Goal: Information Seeking & Learning: Learn about a topic

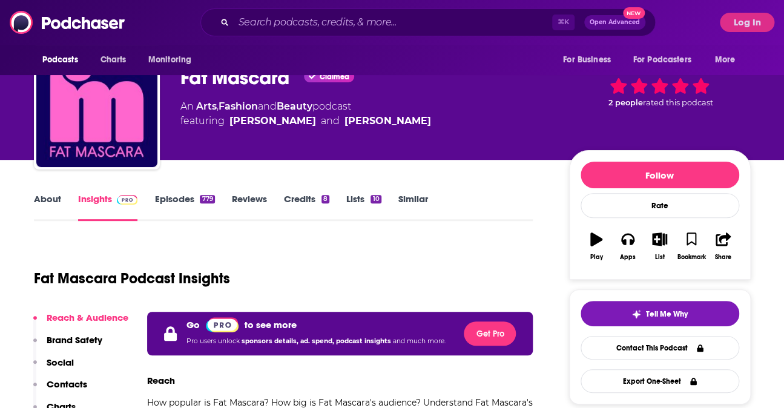
scroll to position [8, 0]
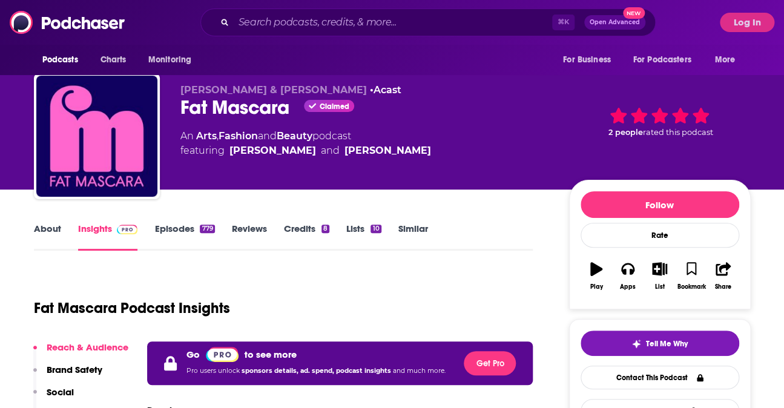
click at [59, 234] on link "About" at bounding box center [47, 237] width 27 height 28
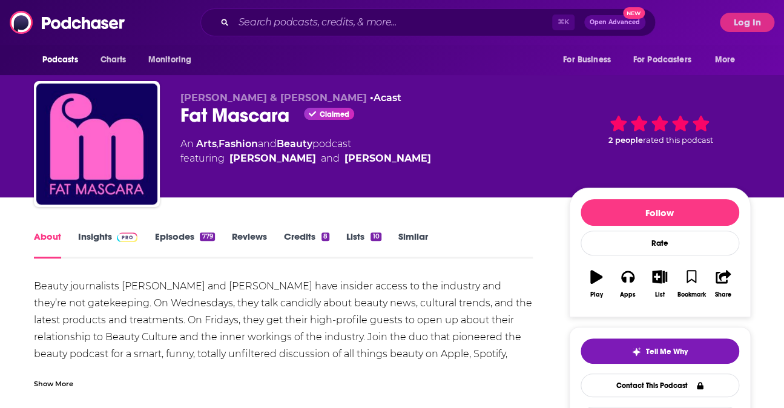
click at [108, 241] on link "Insights" at bounding box center [108, 245] width 60 height 28
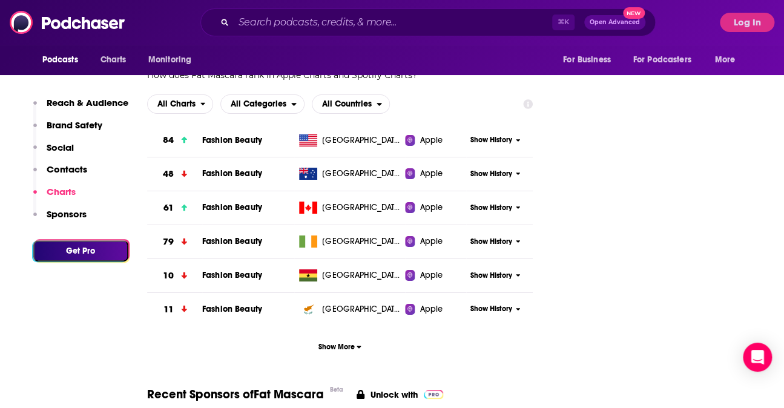
scroll to position [1544, 0]
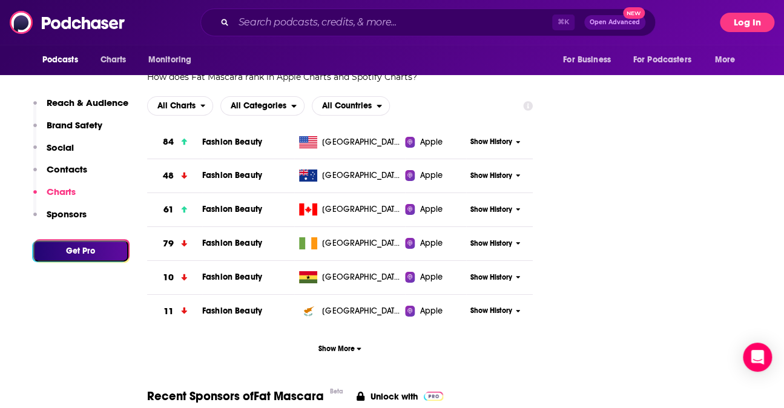
click at [742, 15] on button "Log In" at bounding box center [747, 22] width 54 height 19
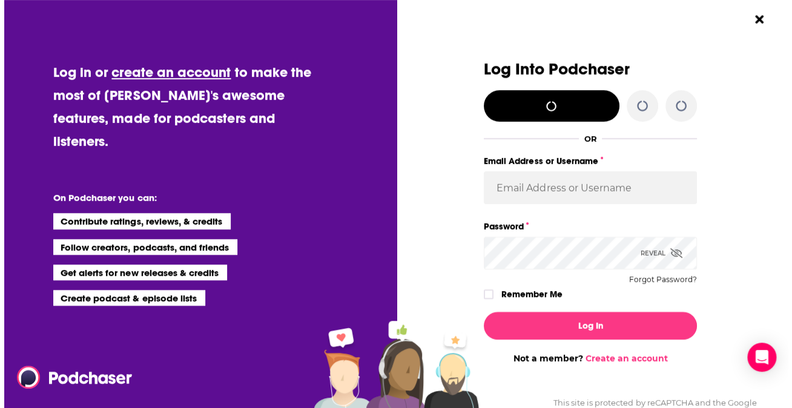
scroll to position [0, 0]
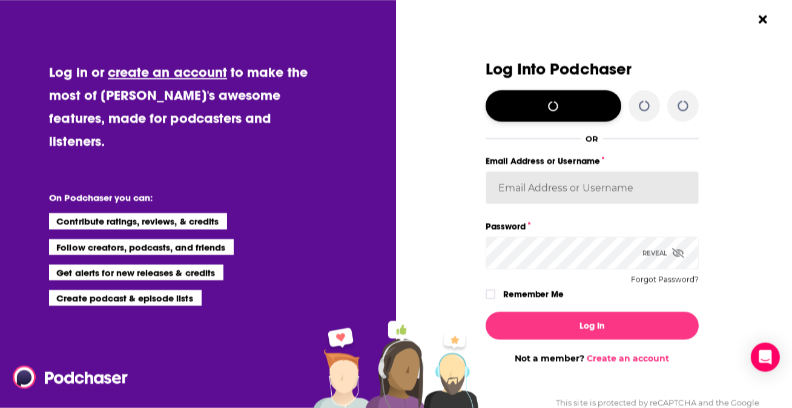
type input "[PERSON_NAME][EMAIL_ADDRESS][PERSON_NAME][PERSON_NAME][DOMAIN_NAME]"
click at [532, 300] on label "Remember Me" at bounding box center [533, 294] width 61 height 16
click at [494, 300] on input "rememberMe" at bounding box center [490, 300] width 7 height 0
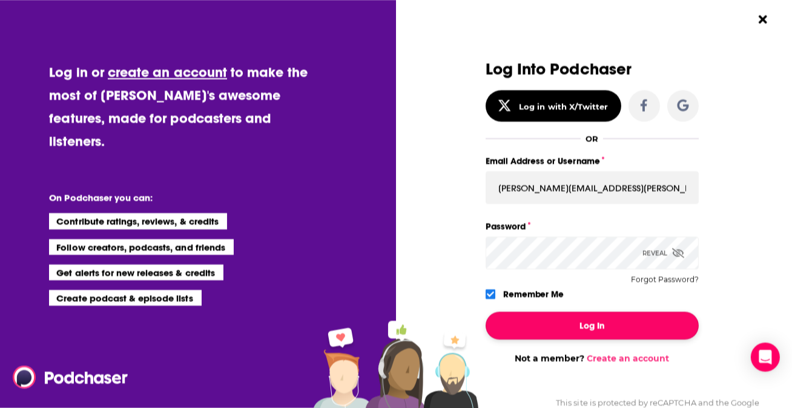
click at [567, 327] on button "Log In" at bounding box center [591, 326] width 213 height 28
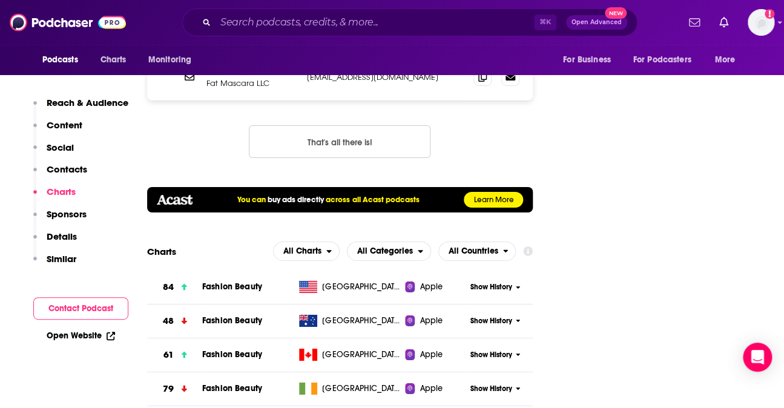
scroll to position [914, 0]
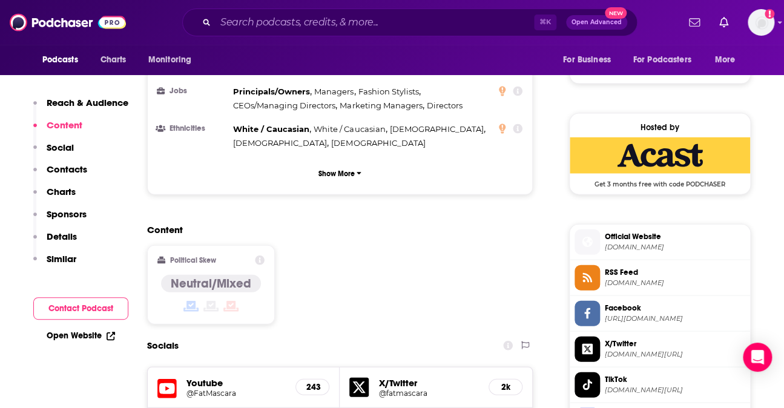
click at [227, 276] on h4 "Neutral/Mixed" at bounding box center [211, 283] width 80 height 15
click at [258, 255] on icon at bounding box center [260, 260] width 10 height 10
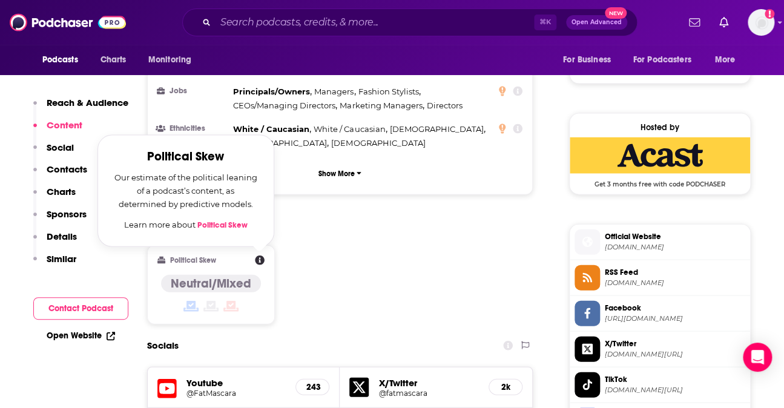
click at [297, 224] on div "Content Political Skew Political Skew Our estimate of the political leaning of …" at bounding box center [340, 279] width 386 height 110
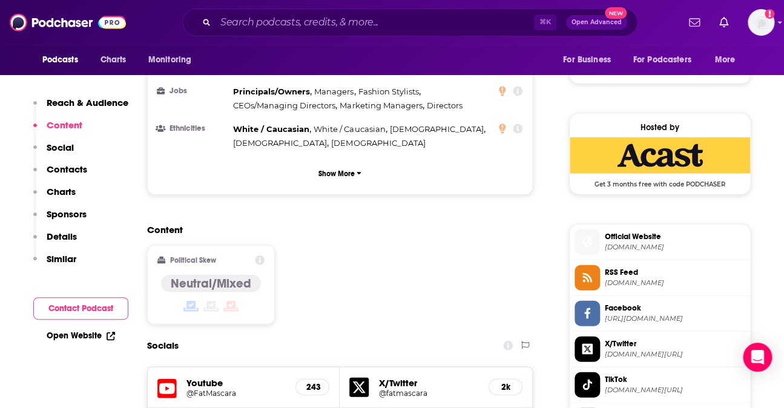
click at [249, 276] on h4 "Neutral/Mixed" at bounding box center [211, 283] width 80 height 15
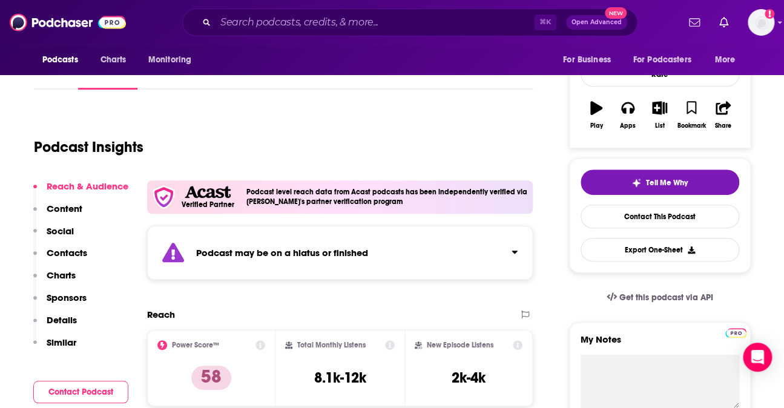
scroll to position [169, 0]
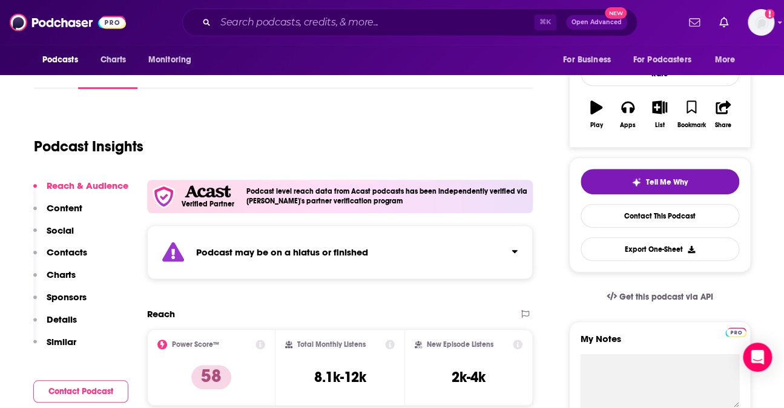
click at [350, 255] on strong "Podcast may be on a hiatus or finished" at bounding box center [282, 251] width 172 height 11
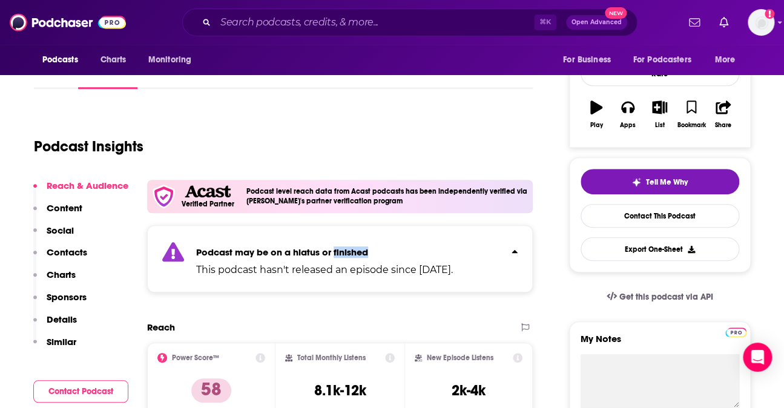
click at [350, 255] on strong "Podcast may be on a hiatus or finished" at bounding box center [282, 251] width 172 height 11
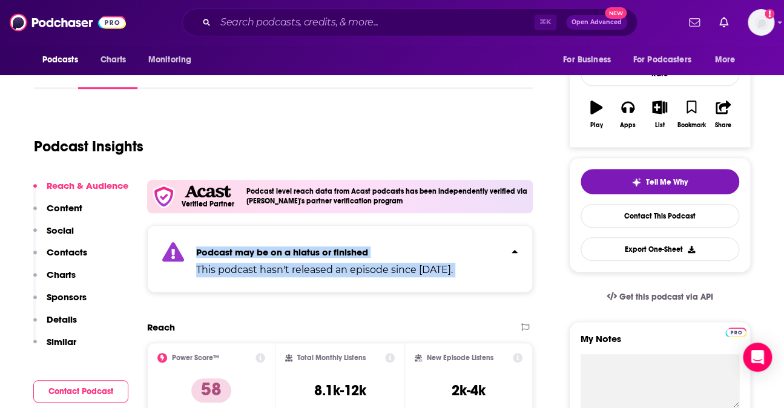
click at [350, 255] on strong "Podcast may be on a hiatus or finished" at bounding box center [282, 251] width 172 height 11
copy div "Podcast may be on a hiatus or finished This podcast hasn't released an episode …"
click at [299, 21] on input "Search podcasts, credits, & more..." at bounding box center [374, 22] width 318 height 19
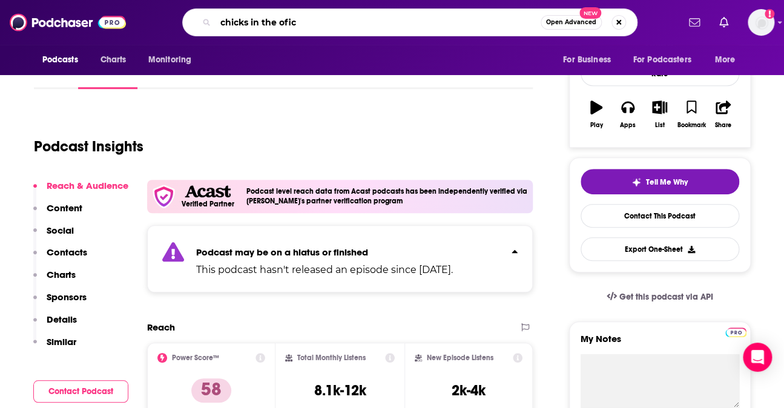
type input "chicks in the ofice"
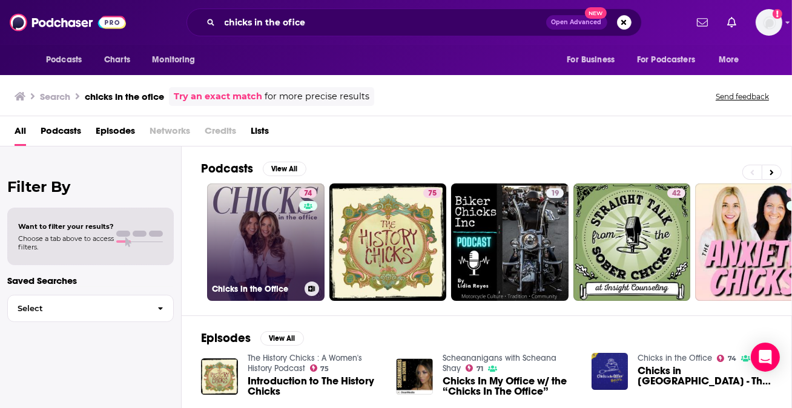
click at [263, 220] on link "74 Chicks in the Office" at bounding box center [265, 241] width 117 height 117
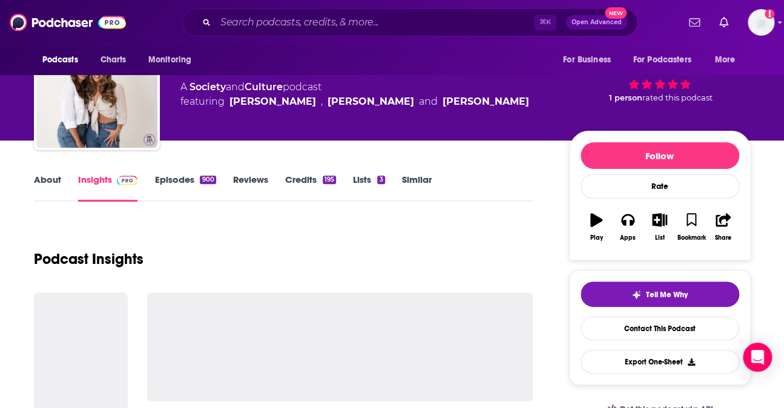
scroll to position [58, 0]
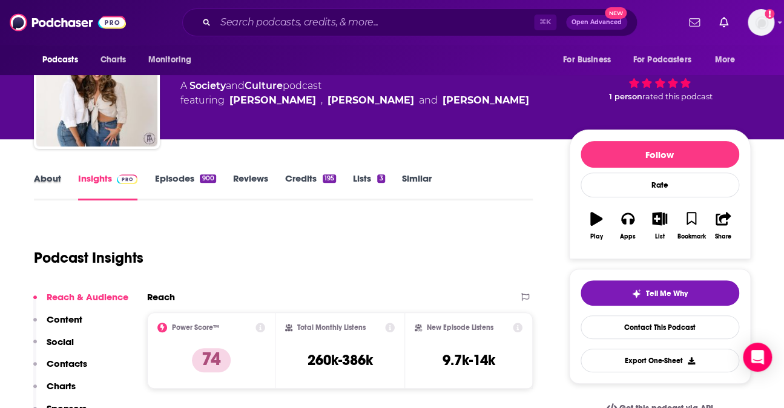
click at [62, 178] on div "About" at bounding box center [56, 186] width 44 height 28
click at [60, 179] on link "About" at bounding box center [47, 186] width 27 height 28
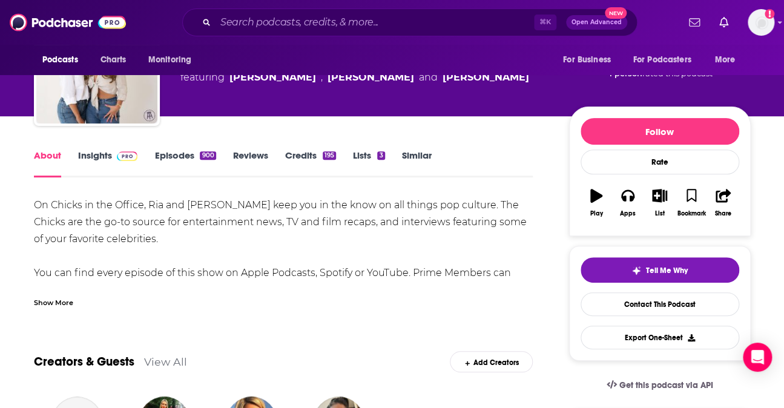
scroll to position [83, 0]
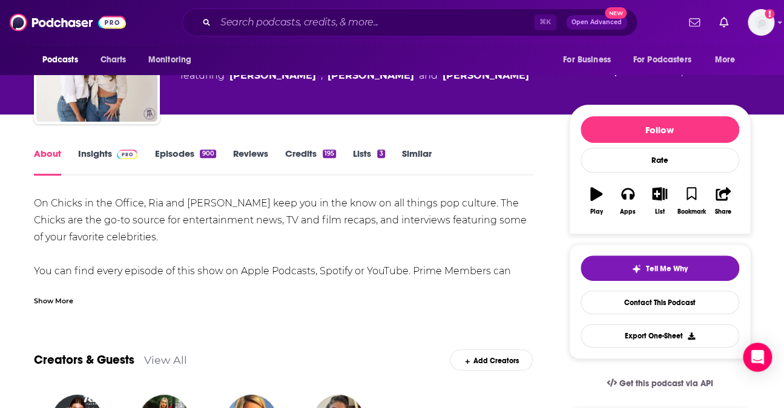
click at [57, 298] on div "Show More" at bounding box center [53, 299] width 39 height 11
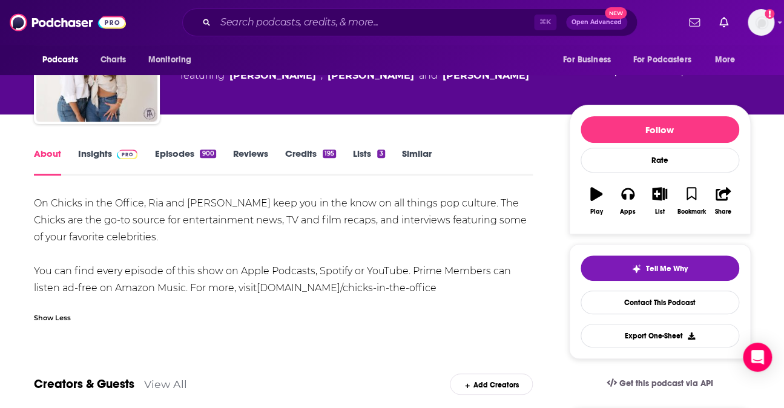
click at [107, 153] on link "Insights" at bounding box center [108, 162] width 60 height 28
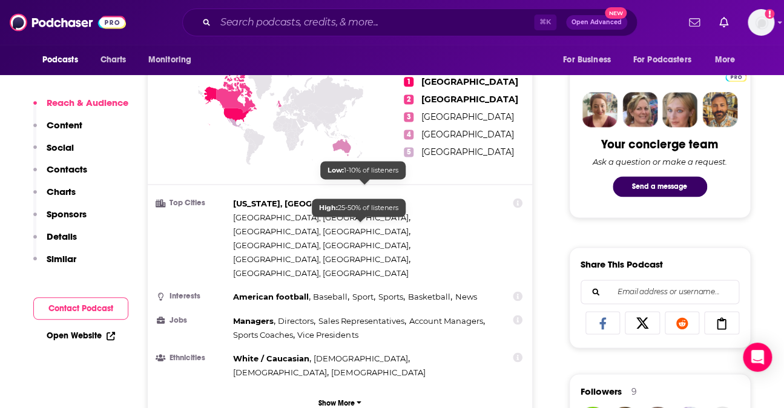
scroll to position [565, 0]
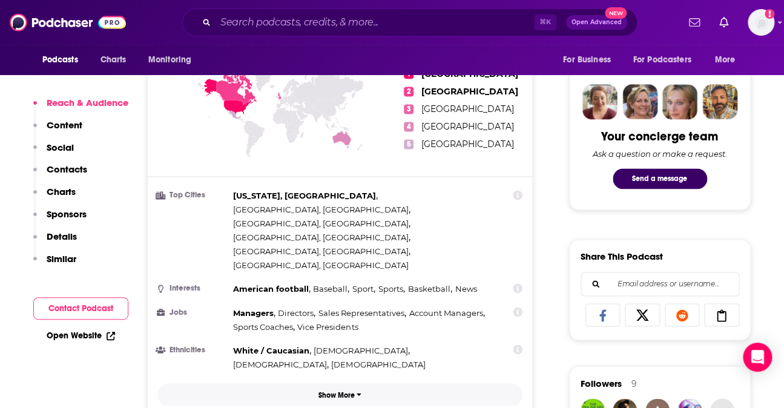
click at [363, 383] on button "Show More" at bounding box center [340, 394] width 366 height 22
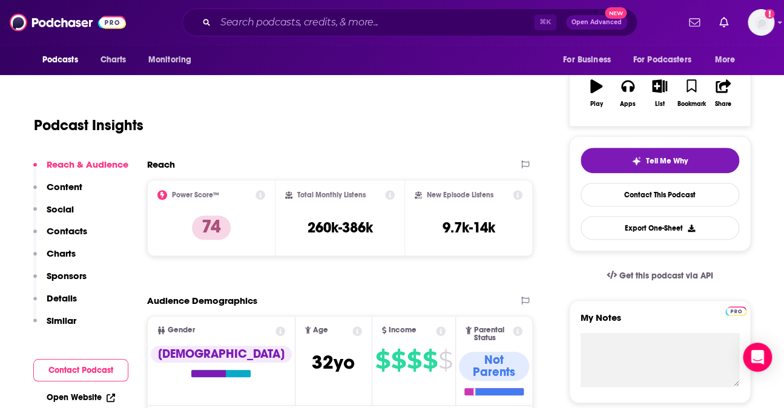
scroll to position [194, 0]
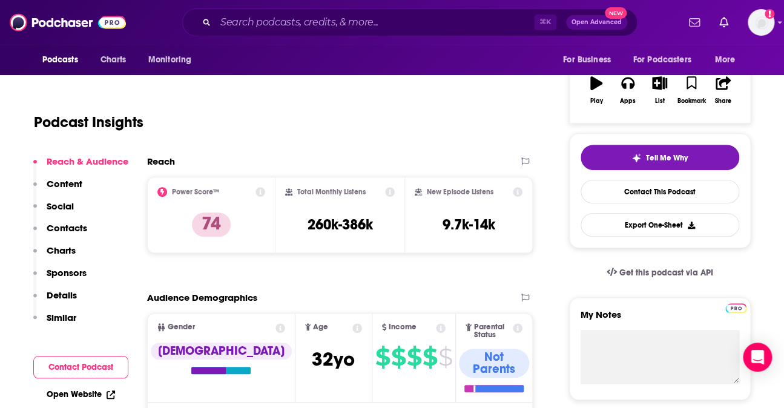
click at [65, 298] on p "Details" at bounding box center [62, 294] width 30 height 11
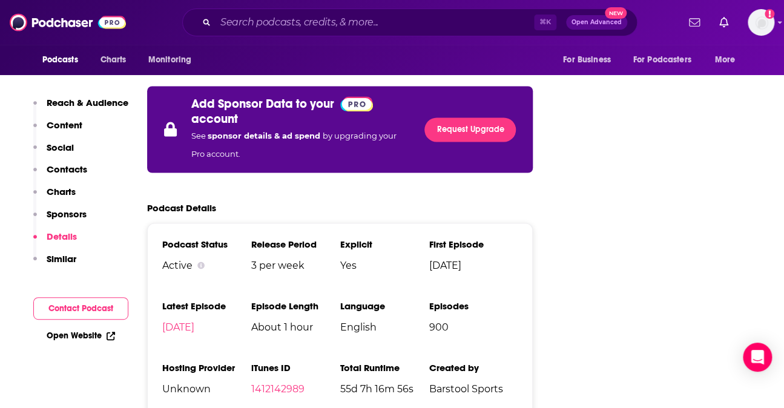
scroll to position [2411, 0]
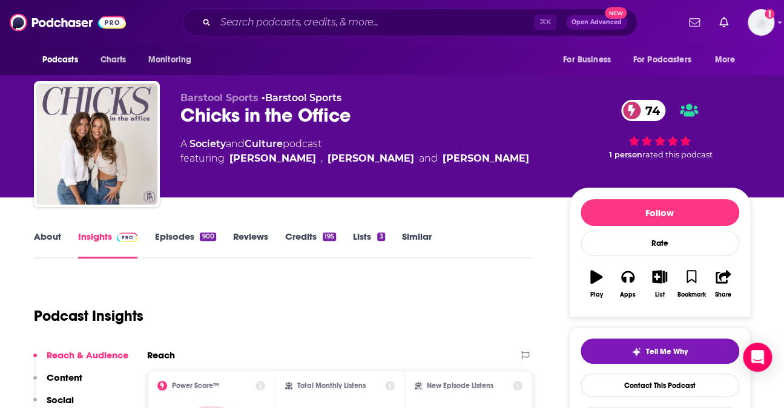
scroll to position [77, 0]
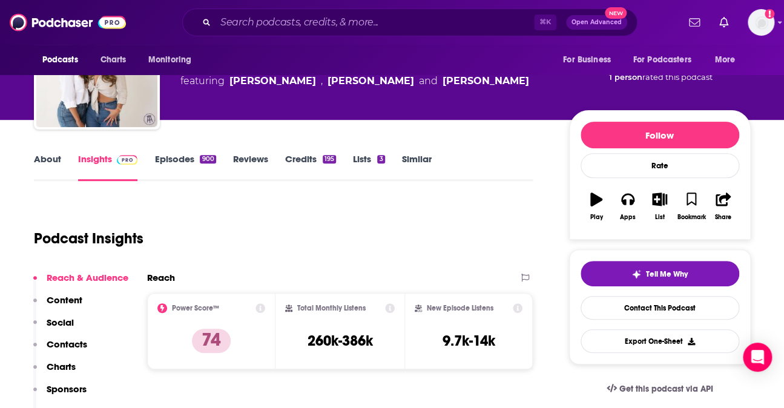
click at [51, 154] on link "About" at bounding box center [47, 167] width 27 height 28
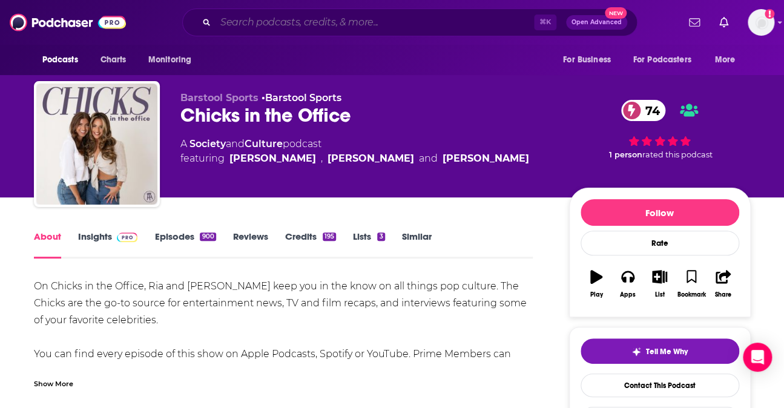
click at [297, 27] on input "Search podcasts, credits, & more..." at bounding box center [374, 22] width 318 height 19
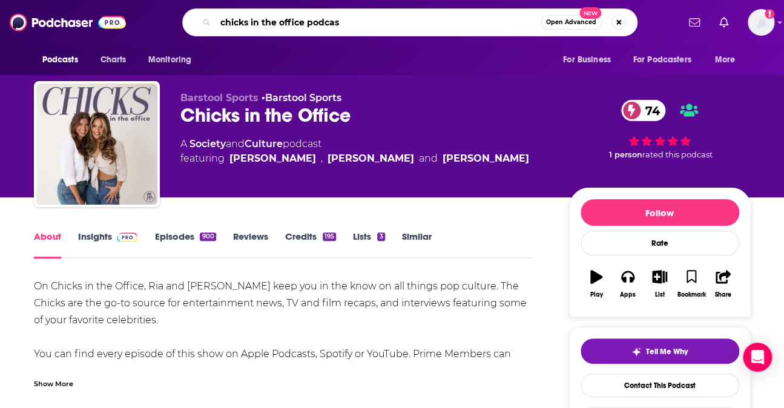
type input "chicks in the office podcast"
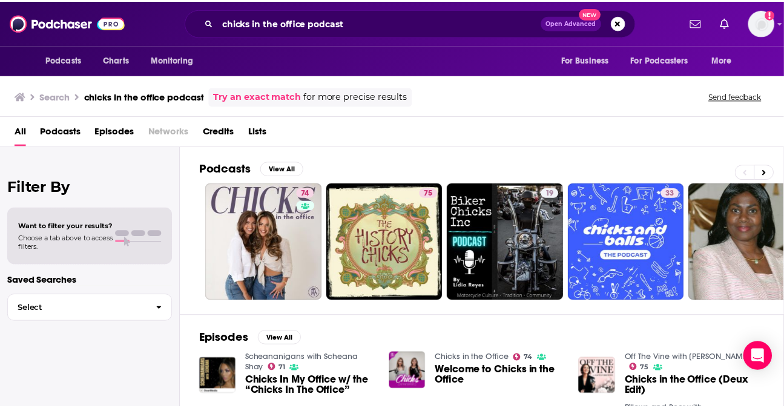
scroll to position [42, 0]
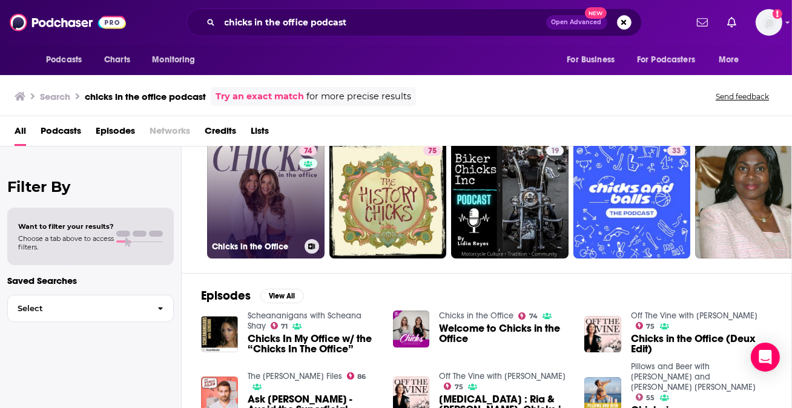
click at [263, 199] on link "74 Chicks in the Office" at bounding box center [265, 199] width 117 height 117
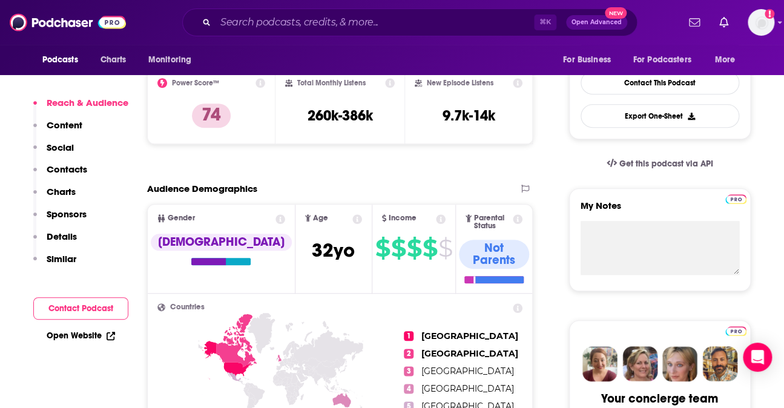
scroll to position [306, 0]
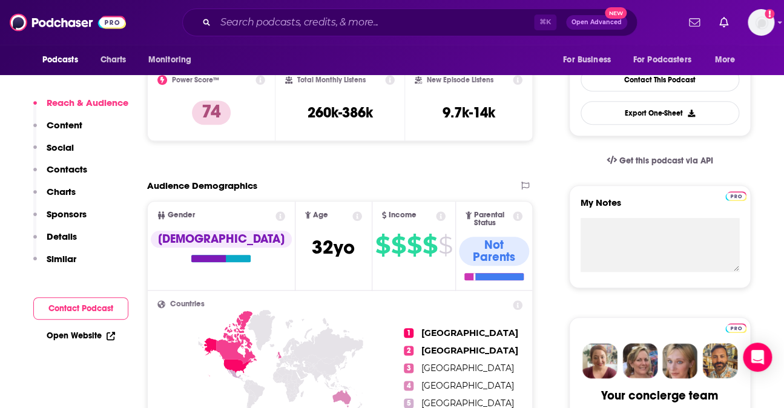
click at [65, 171] on p "Contacts" at bounding box center [67, 168] width 41 height 11
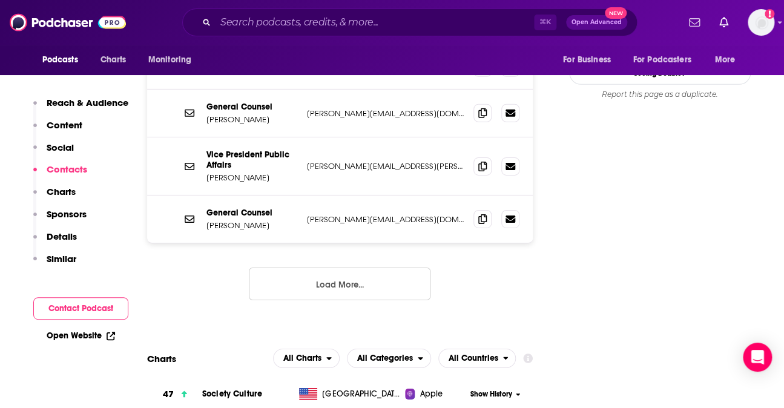
scroll to position [1382, 0]
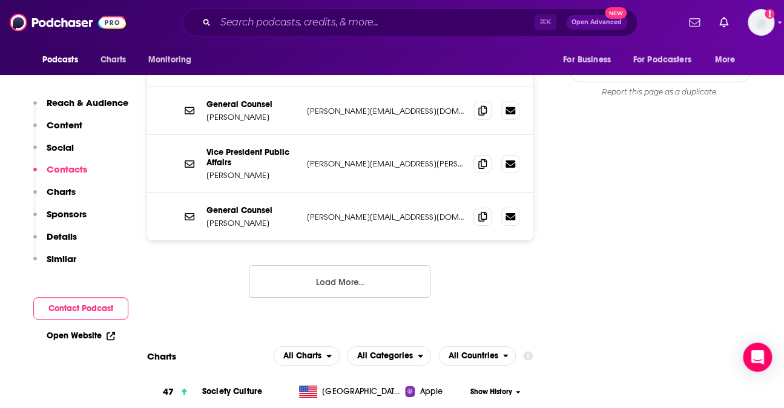
click at [332, 265] on button "Load More..." at bounding box center [340, 281] width 182 height 33
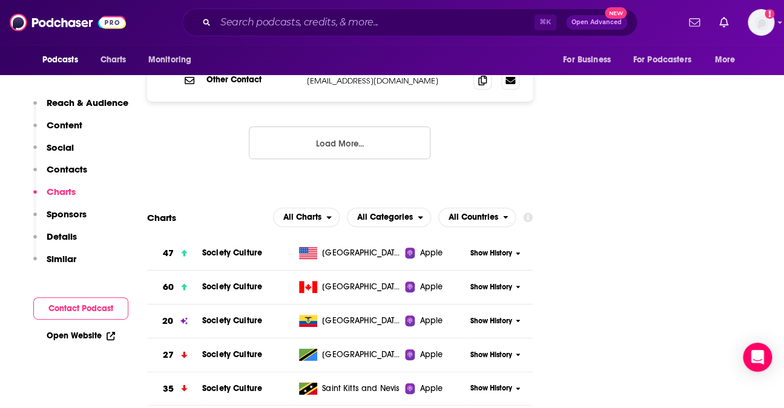
scroll to position [1739, 0]
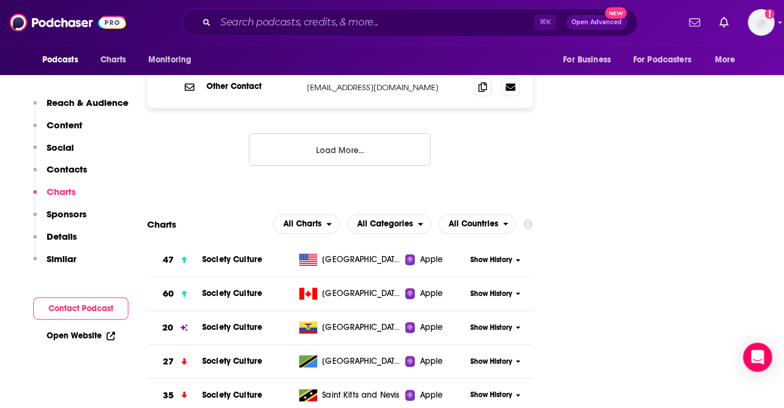
click at [63, 105] on p "Reach & Audience" at bounding box center [88, 102] width 82 height 11
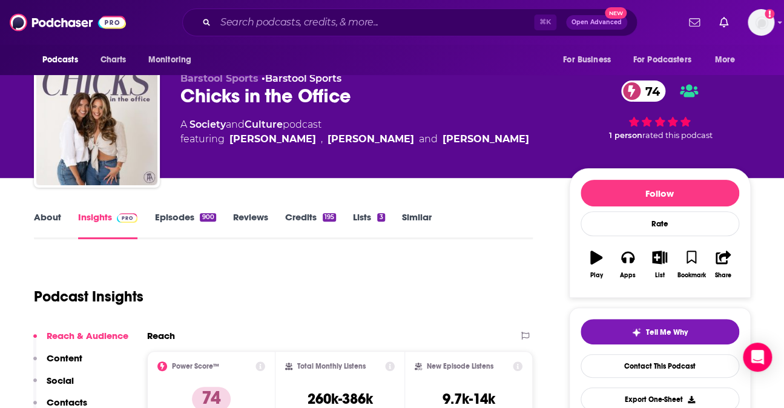
scroll to position [18, 0]
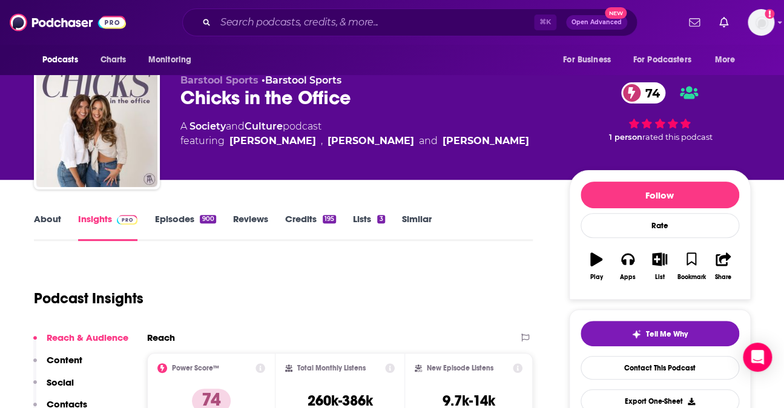
click at [50, 221] on link "About" at bounding box center [47, 227] width 27 height 28
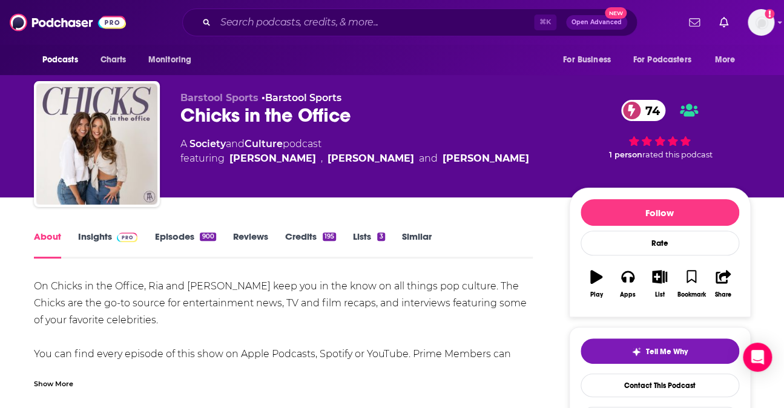
scroll to position [49, 0]
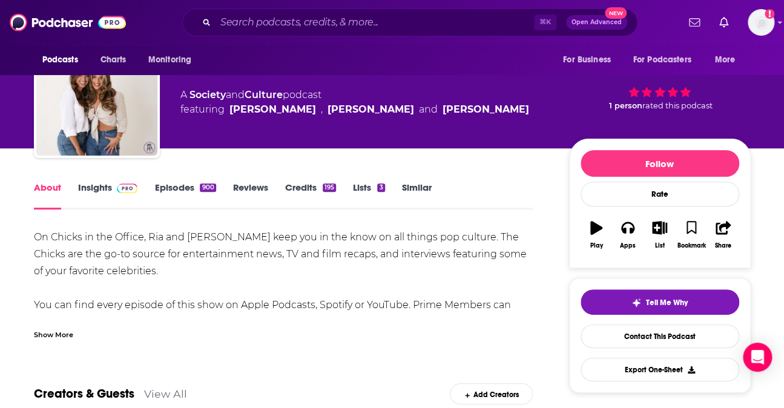
click at [100, 188] on link "Insights" at bounding box center [108, 196] width 60 height 28
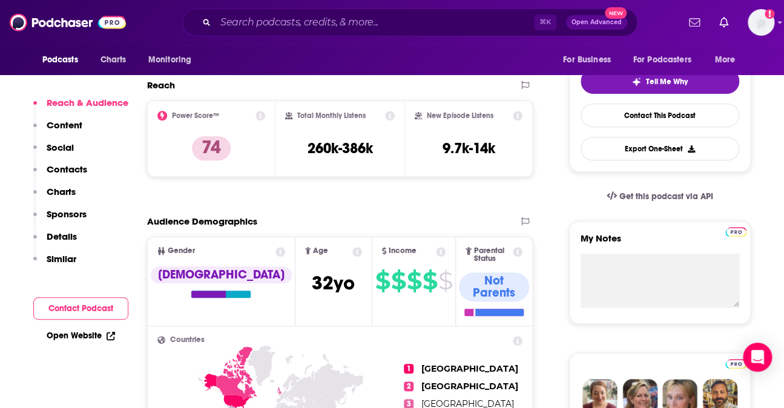
scroll to position [287, 0]
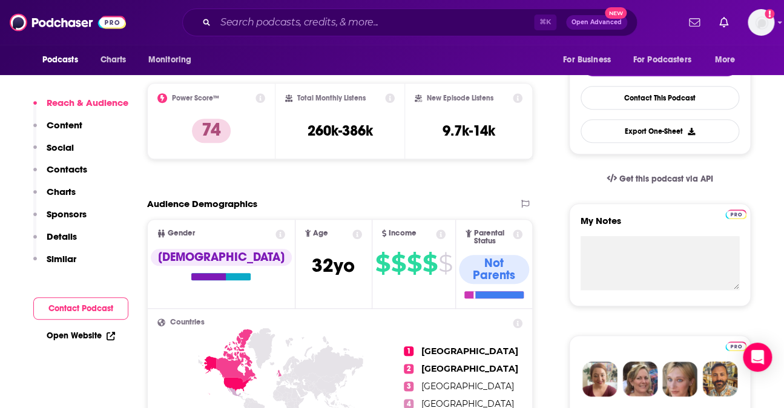
click at [67, 237] on p "Details" at bounding box center [62, 236] width 30 height 11
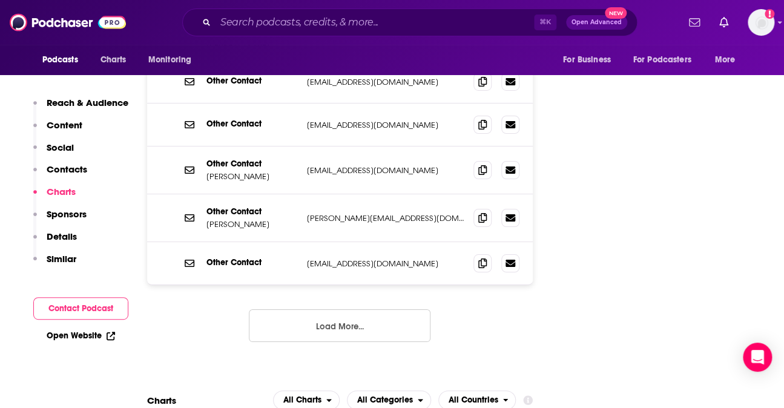
scroll to position [1562, 0]
click at [377, 310] on button "Load More..." at bounding box center [340, 326] width 182 height 33
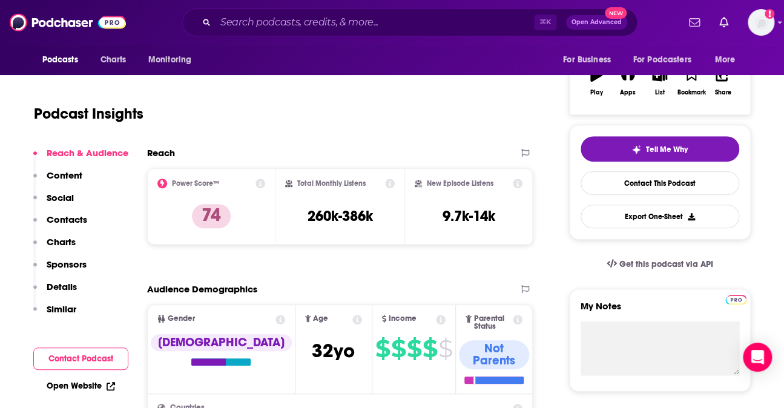
scroll to position [0, 0]
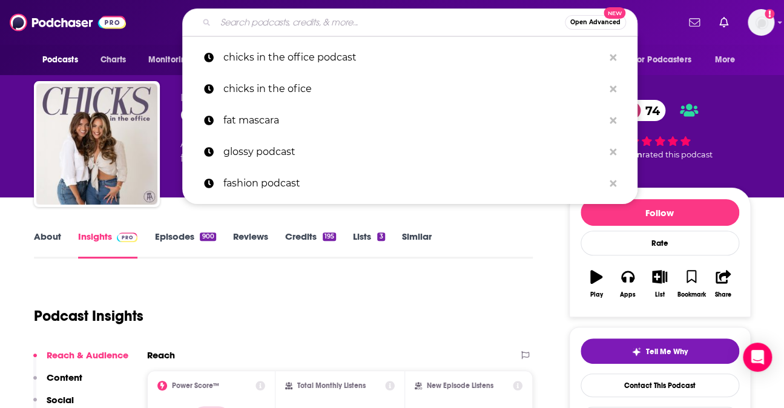
click at [290, 26] on input "Search podcasts, credits, & more..." at bounding box center [389, 22] width 349 height 19
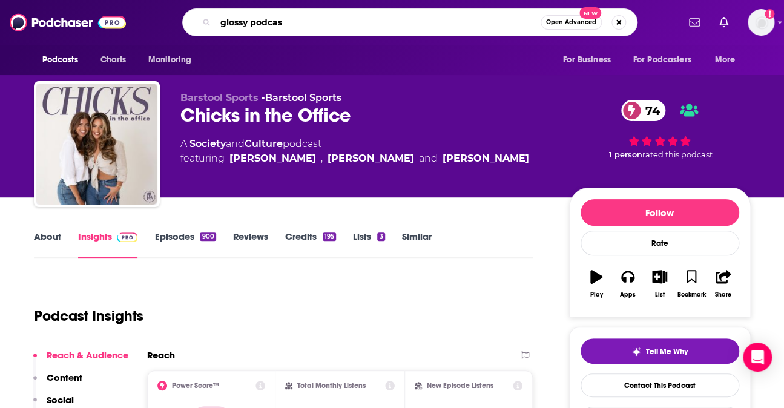
type input "glossy podcast"
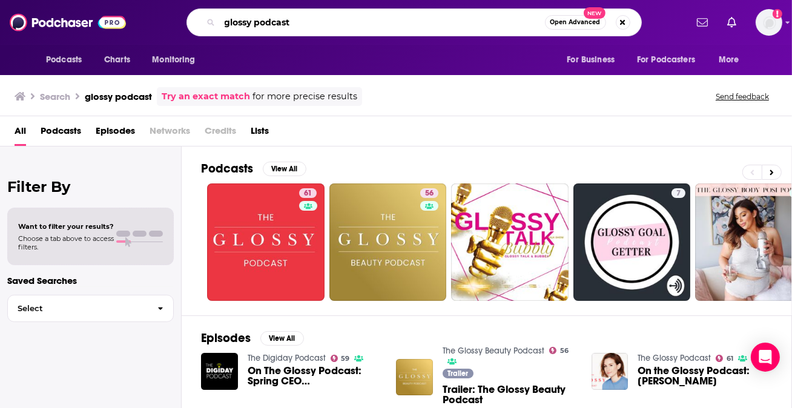
click at [318, 25] on input "glossy podcast" at bounding box center [382, 22] width 325 height 19
type input "the business of home"
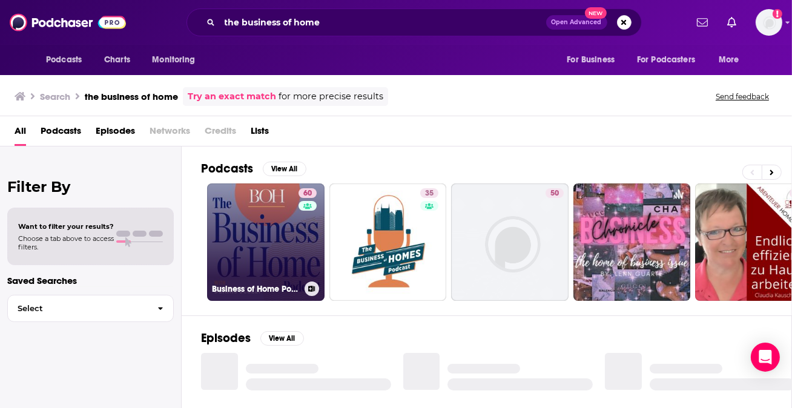
click at [235, 222] on link "60 Business of Home Podcast" at bounding box center [265, 241] width 117 height 117
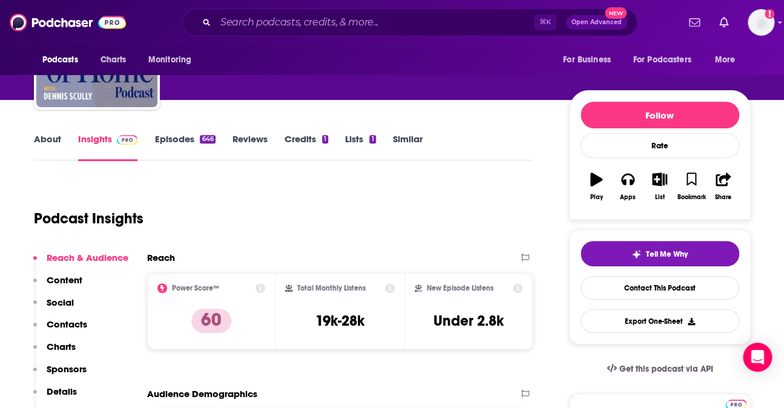
scroll to position [97, 0]
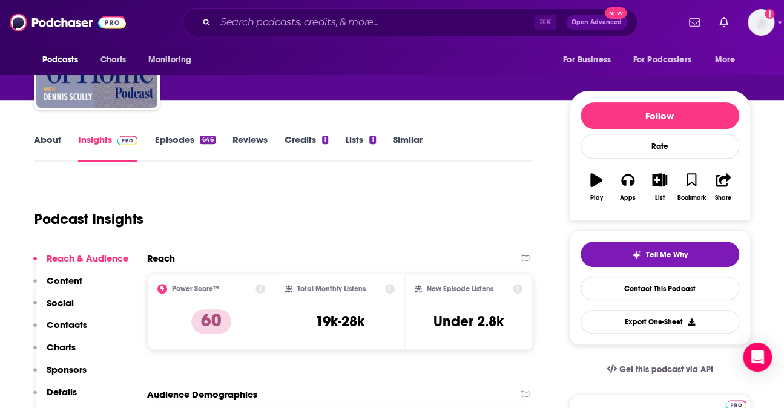
click at [39, 137] on link "About" at bounding box center [47, 148] width 27 height 28
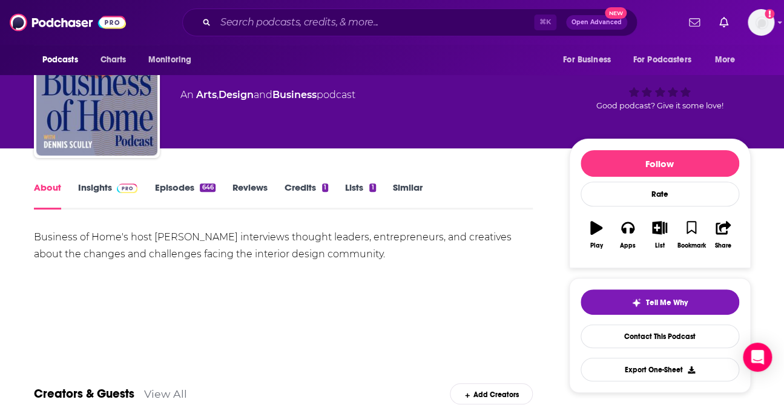
scroll to position [63, 0]
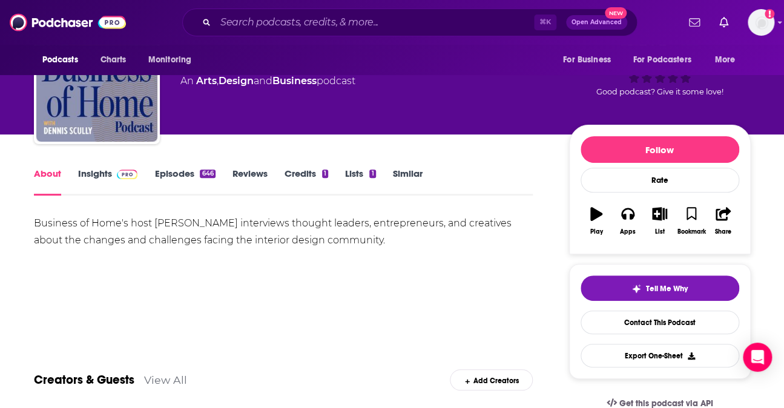
click at [249, 215] on div "Business of Home's host [PERSON_NAME] interviews thought leaders, entrepreneurs…" at bounding box center [283, 232] width 499 height 34
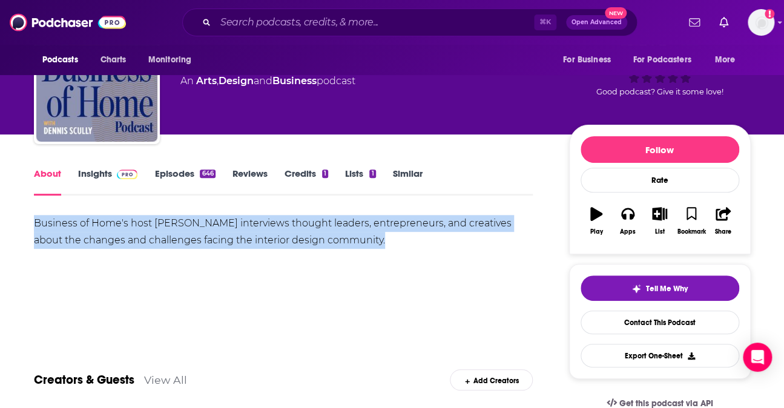
click at [249, 215] on div "Business of Home's host [PERSON_NAME] interviews thought leaders, entrepreneurs…" at bounding box center [283, 232] width 499 height 34
copy div "Business of Home's host [PERSON_NAME] interviews thought leaders, entrepreneurs…"
click at [97, 172] on link "Insights" at bounding box center [108, 182] width 60 height 28
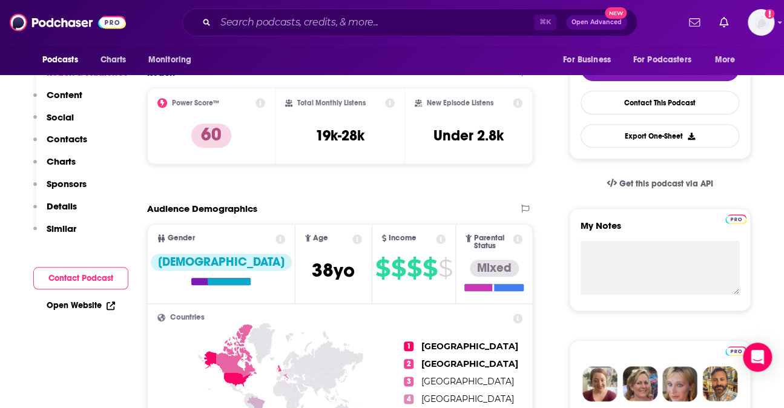
scroll to position [286, 0]
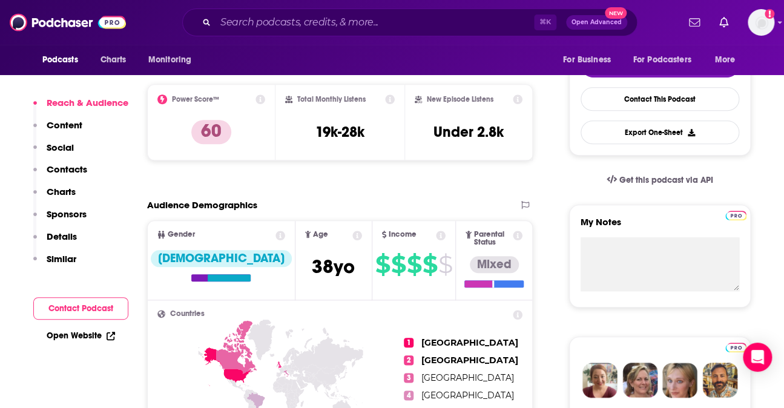
click at [72, 234] on p "Details" at bounding box center [62, 236] width 30 height 11
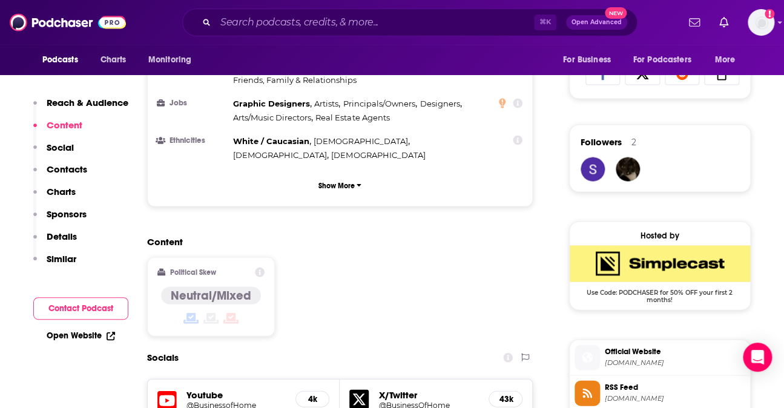
scroll to position [749, 0]
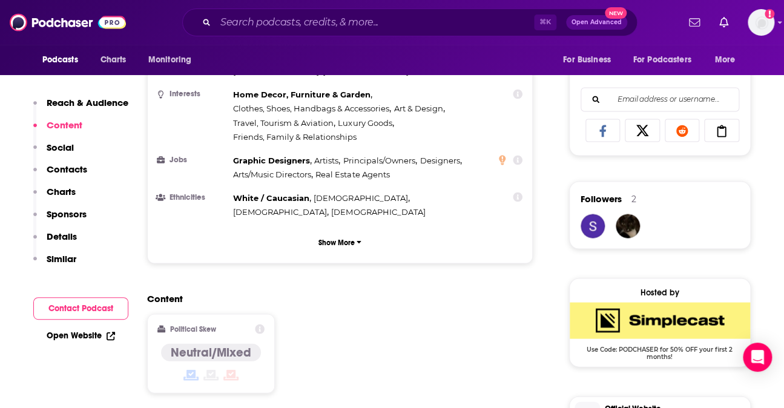
click at [98, 105] on p "Reach & Audience" at bounding box center [88, 102] width 82 height 11
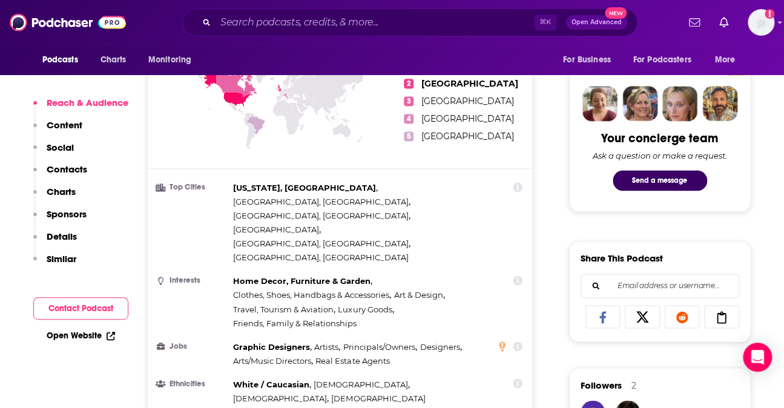
scroll to position [565, 0]
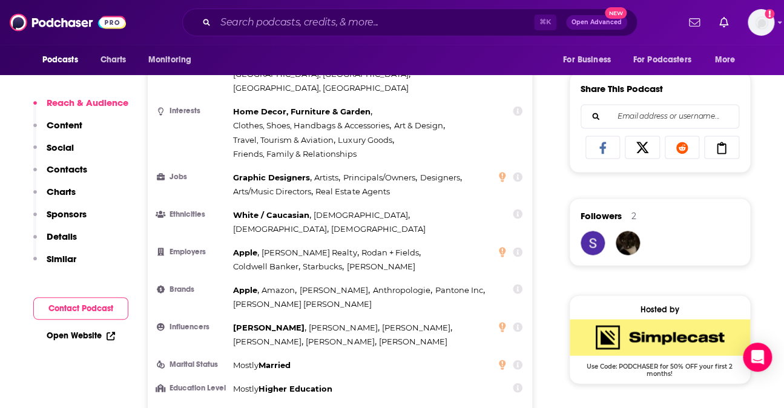
scroll to position [735, 0]
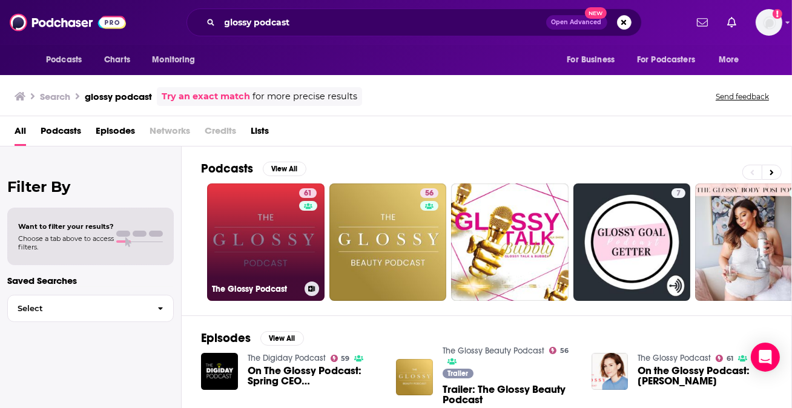
click at [271, 240] on link "61 The Glossy Podcast" at bounding box center [265, 241] width 117 height 117
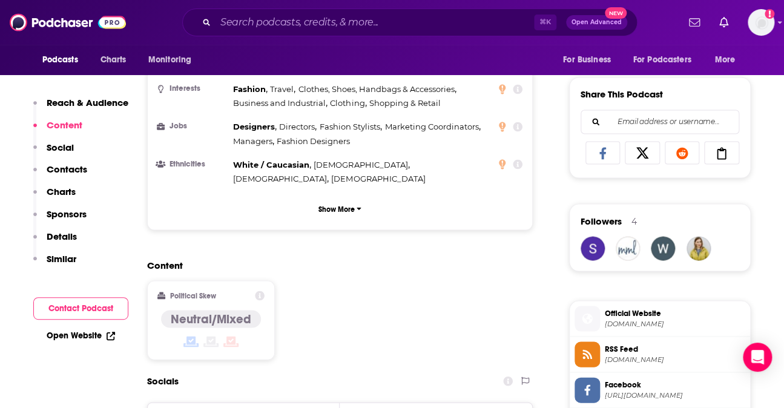
scroll to position [729, 0]
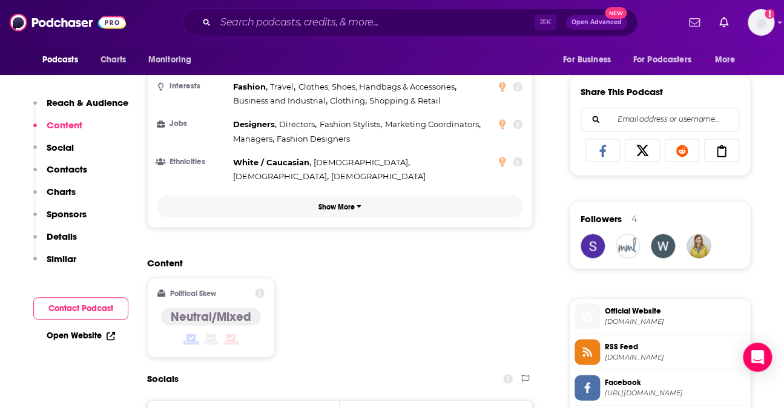
click at [353, 195] on button "Show More" at bounding box center [340, 206] width 366 height 22
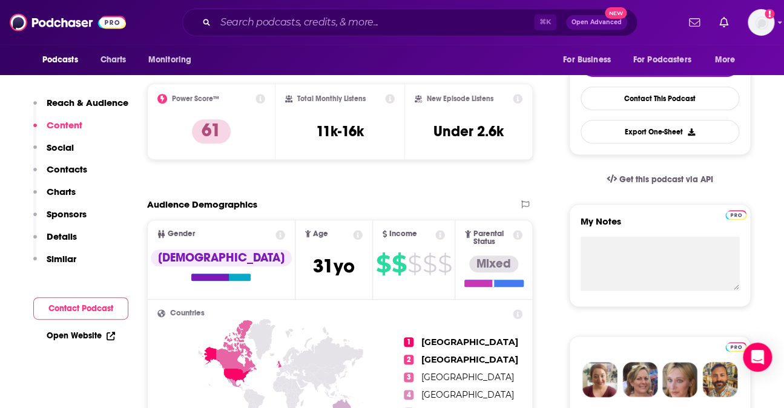
scroll to position [0, 0]
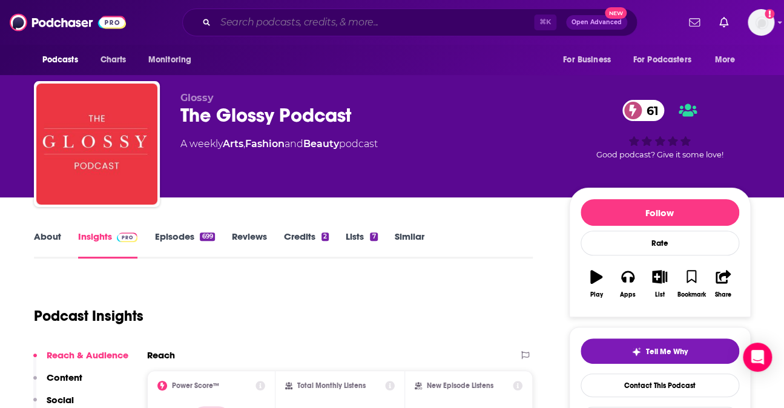
click at [323, 27] on input "Search podcasts, credits, & more..." at bounding box center [374, 22] width 318 height 19
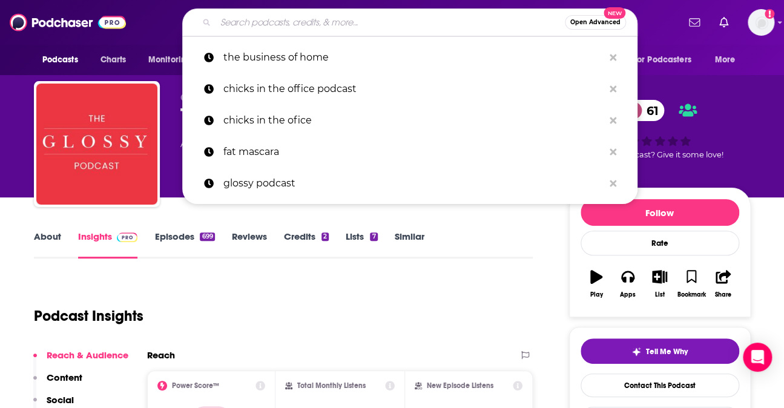
type input "b"
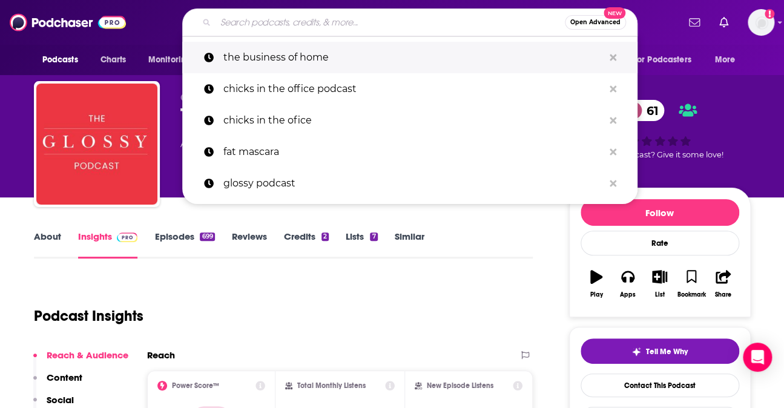
click at [290, 54] on p "the business of home" at bounding box center [413, 57] width 380 height 31
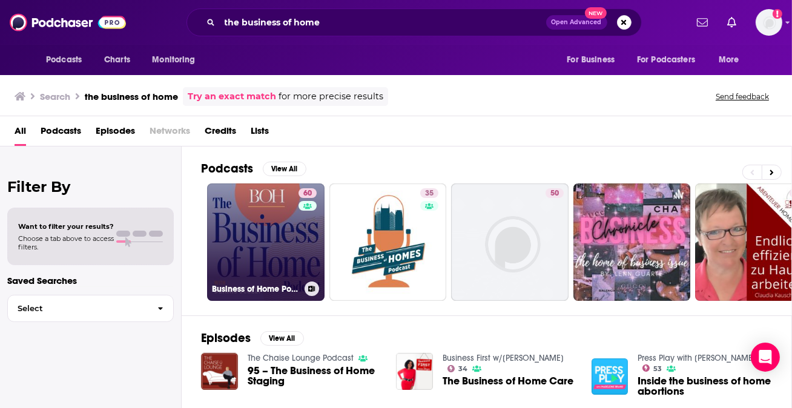
click at [266, 229] on link "60 Business of Home Podcast" at bounding box center [265, 241] width 117 height 117
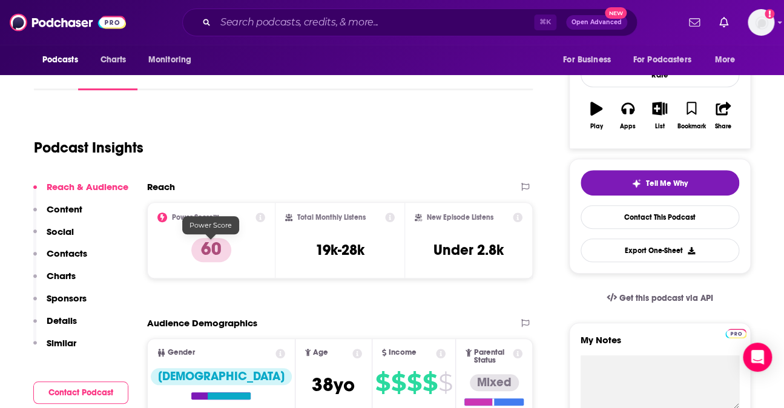
scroll to position [169, 0]
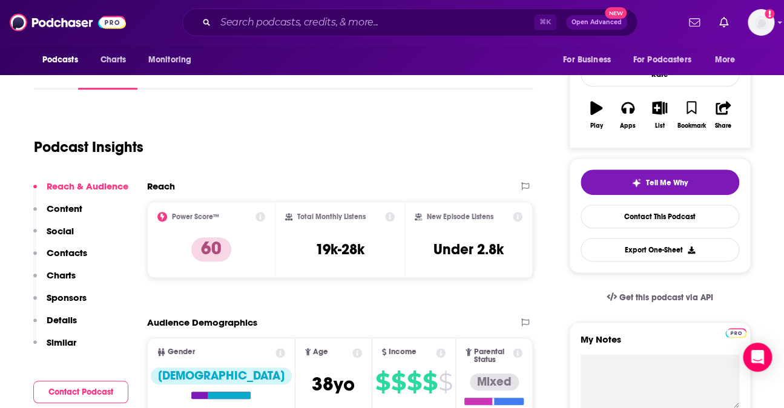
click at [74, 268] on button "Contacts" at bounding box center [60, 258] width 54 height 22
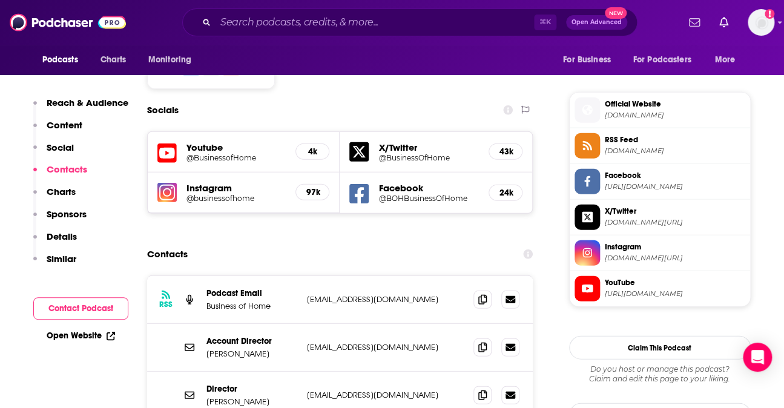
click at [62, 235] on p "Details" at bounding box center [62, 236] width 30 height 11
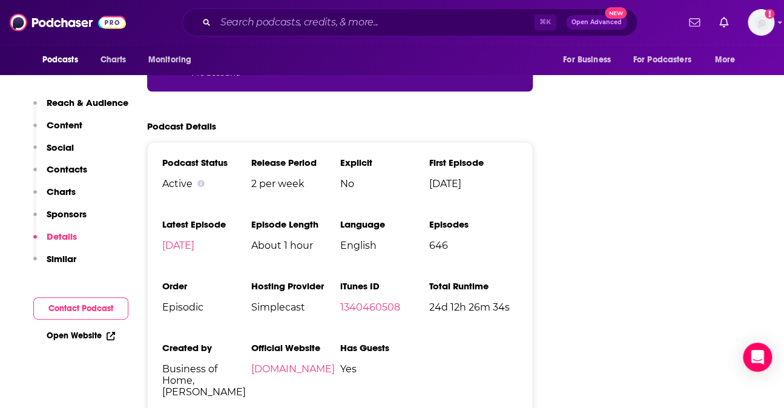
scroll to position [2173, 0]
click at [314, 1] on div "Podcasts Charts Monitoring ⌘ K Open Advanced New For Business For Podcasters Mo…" at bounding box center [392, 22] width 784 height 45
click at [309, 30] on input "Search podcasts, credits, & more..." at bounding box center [374, 22] width 318 height 19
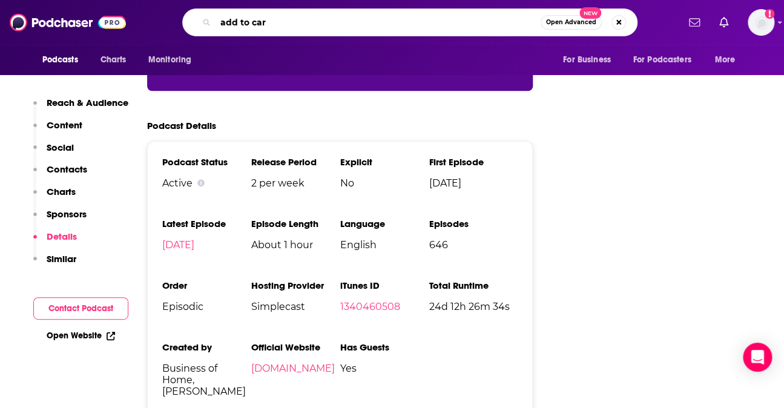
type input "add to cart"
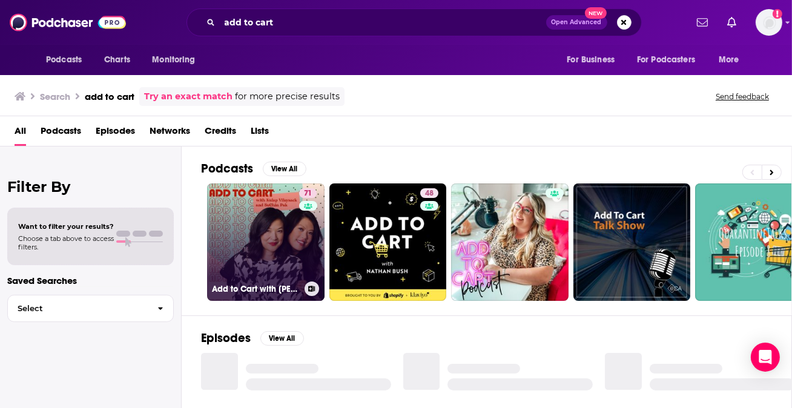
click at [276, 218] on link "71 Add to Cart with [PERSON_NAME] & [PERSON_NAME]" at bounding box center [265, 241] width 117 height 117
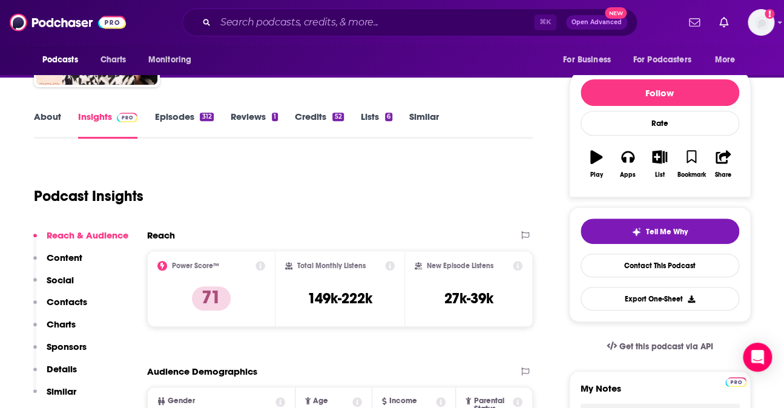
scroll to position [109, 0]
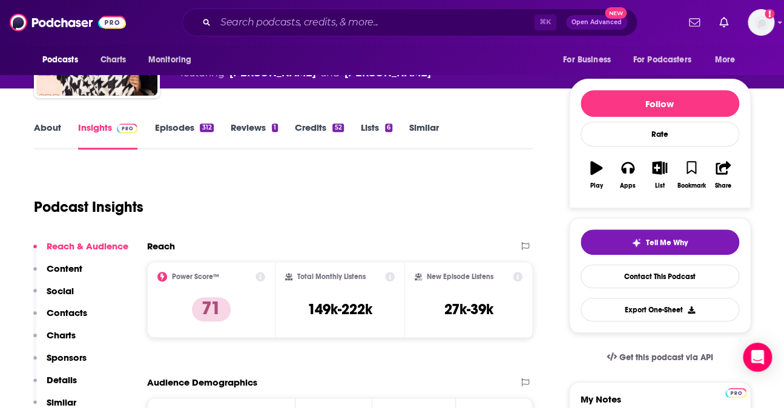
click at [53, 129] on link "About" at bounding box center [47, 136] width 27 height 28
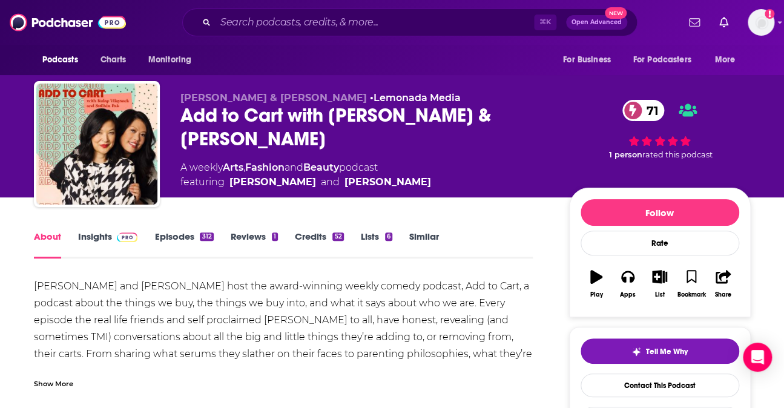
scroll to position [101, 0]
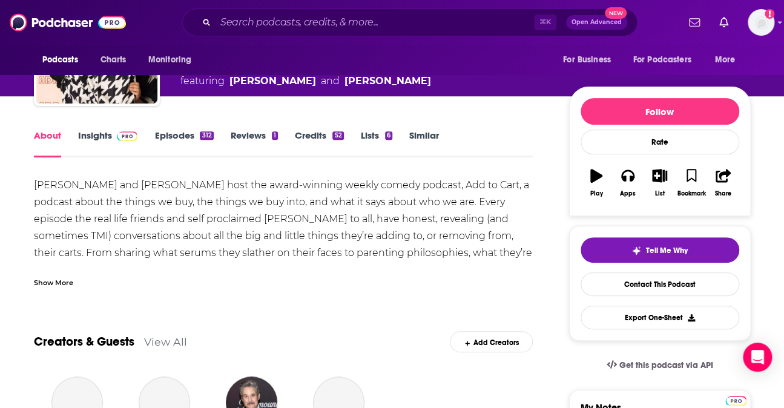
click at [302, 206] on div "[PERSON_NAME] and [PERSON_NAME] host the award-winning weekly comedy podcast, A…" at bounding box center [283, 236] width 499 height 119
click at [67, 286] on div "Show More" at bounding box center [53, 281] width 39 height 11
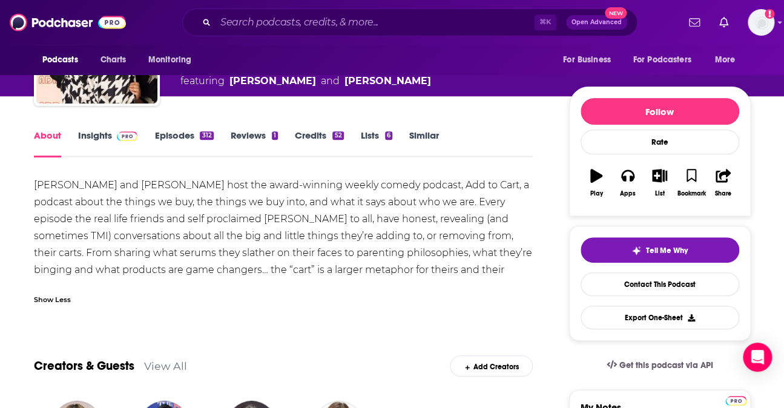
click at [221, 194] on div "[PERSON_NAME] and [PERSON_NAME] host the award-winning weekly comedy podcast, A…" at bounding box center [283, 236] width 499 height 119
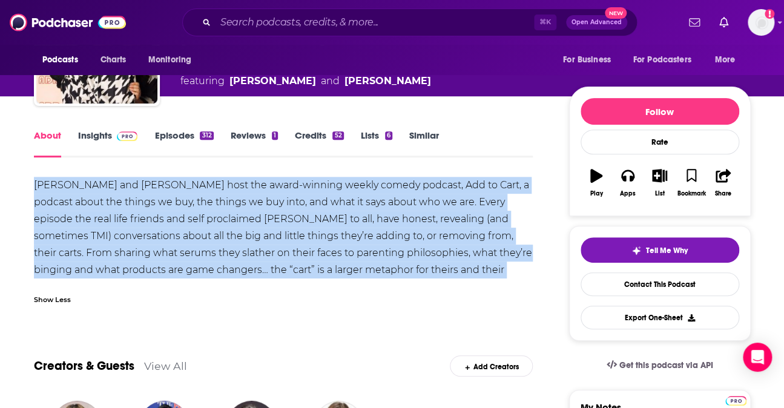
click at [221, 194] on div "[PERSON_NAME] and [PERSON_NAME] host the award-winning weekly comedy podcast, A…" at bounding box center [283, 236] width 499 height 119
copy div "[PERSON_NAME] and [PERSON_NAME] host the award-winning weekly comedy podcast, A…"
click at [105, 134] on link "Insights" at bounding box center [108, 144] width 60 height 28
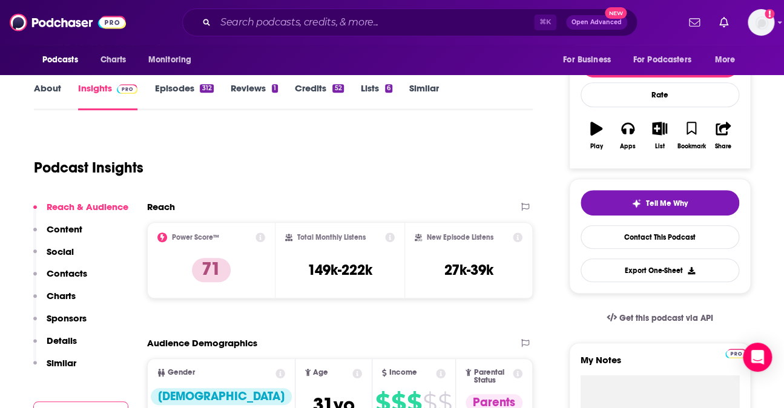
scroll to position [165, 0]
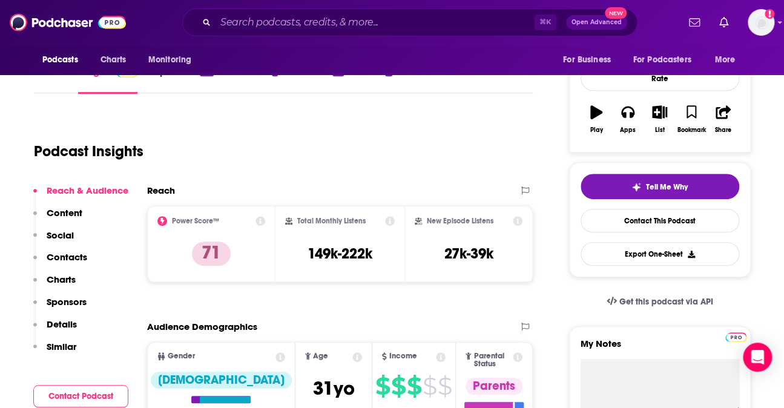
click at [61, 322] on p "Details" at bounding box center [62, 323] width 30 height 11
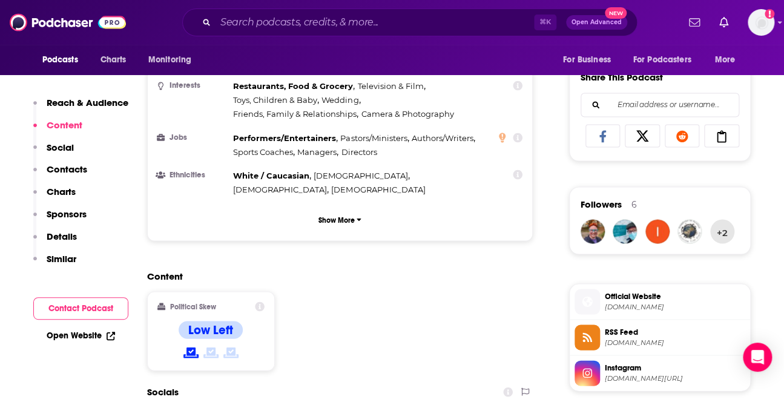
scroll to position [743, 0]
click at [102, 105] on p "Reach & Audience" at bounding box center [88, 102] width 82 height 11
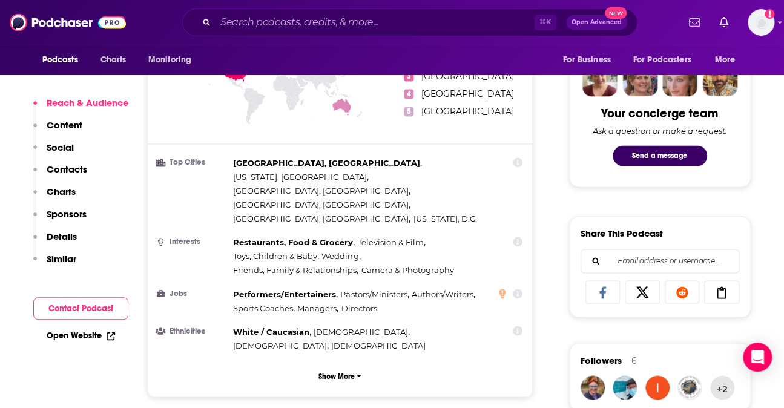
scroll to position [602, 0]
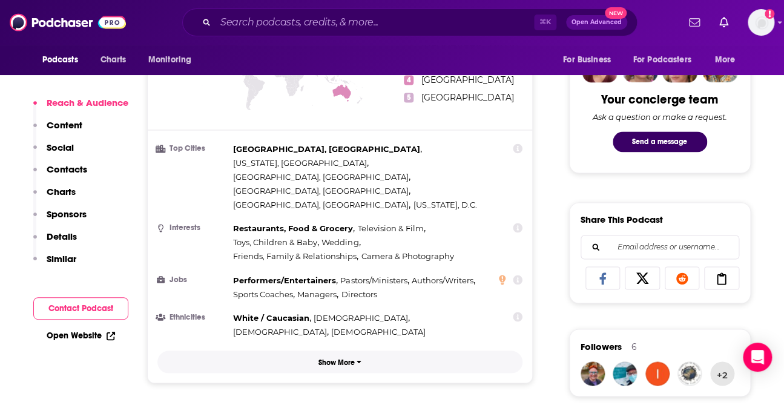
click at [356, 358] on icon "button" at bounding box center [358, 361] width 5 height 7
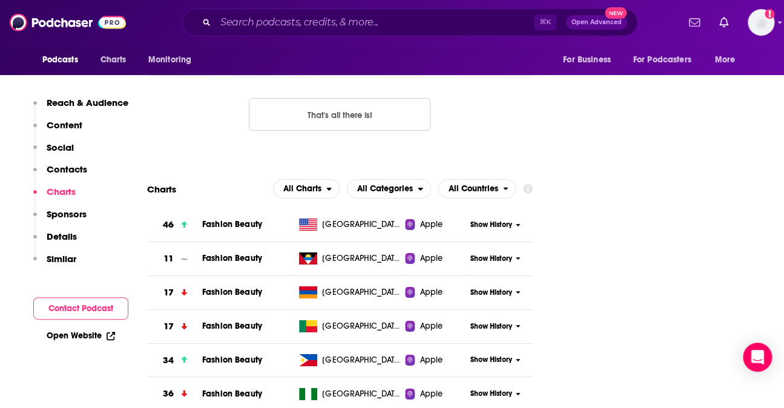
scroll to position [1491, 0]
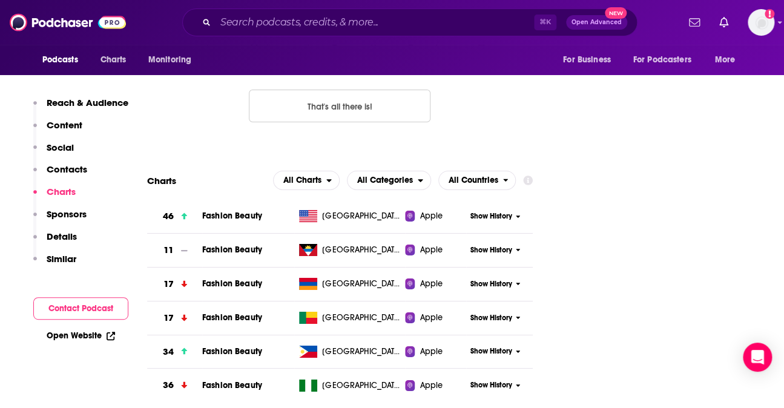
click at [517, 211] on button "Show History" at bounding box center [495, 216] width 58 height 10
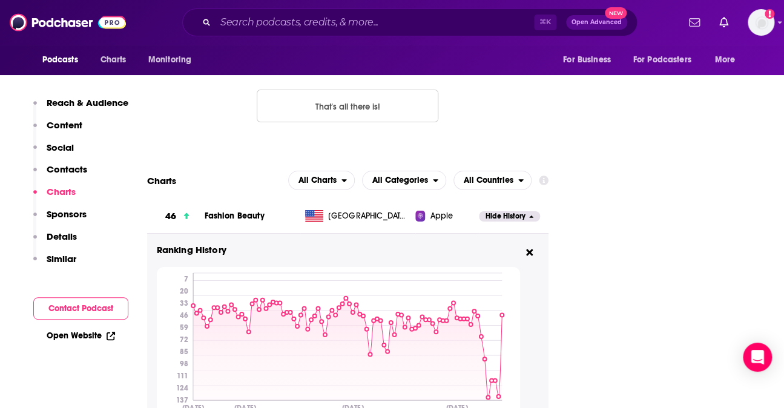
click at [517, 211] on span "Hide History" at bounding box center [505, 216] width 40 height 10
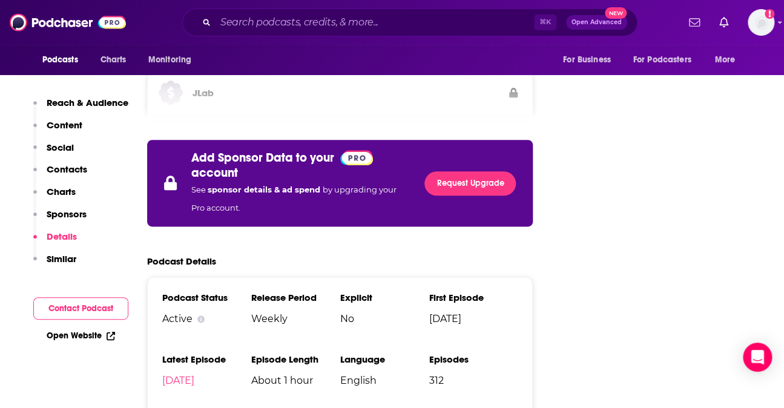
scroll to position [2272, 0]
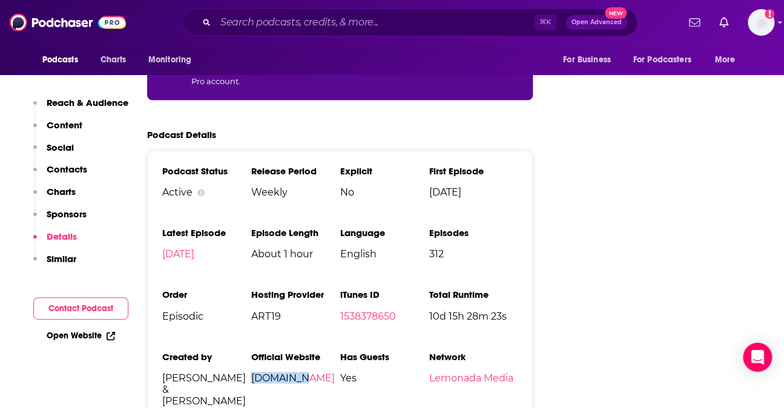
click at [297, 214] on ul "Podcast Status Active Release Period Weekly Explicit No First Episode [DATE] La…" at bounding box center [340, 290] width 356 height 251
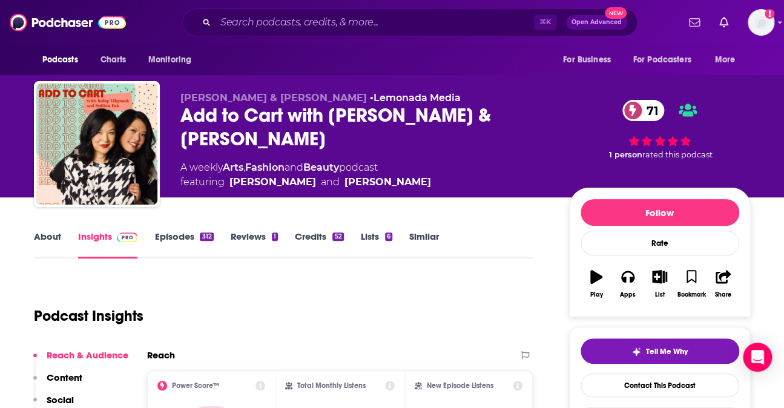
scroll to position [84, 0]
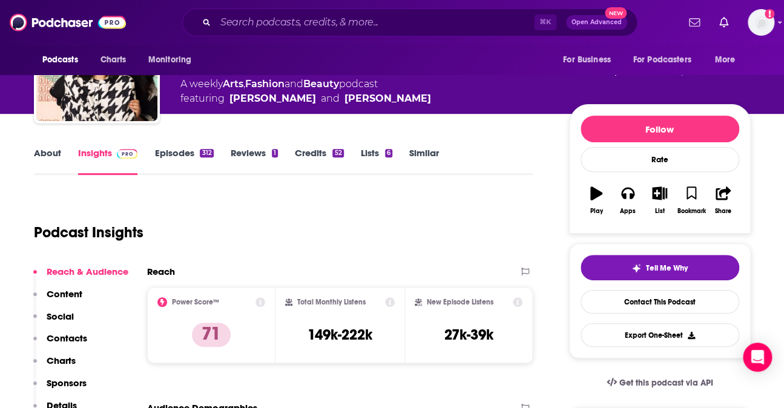
click at [309, 234] on div "Podcast Insights" at bounding box center [279, 225] width 490 height 62
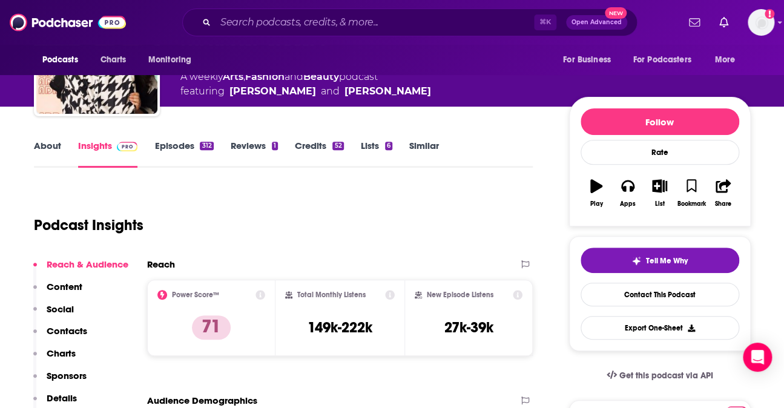
click at [192, 153] on link "Episodes 312" at bounding box center [183, 154] width 59 height 28
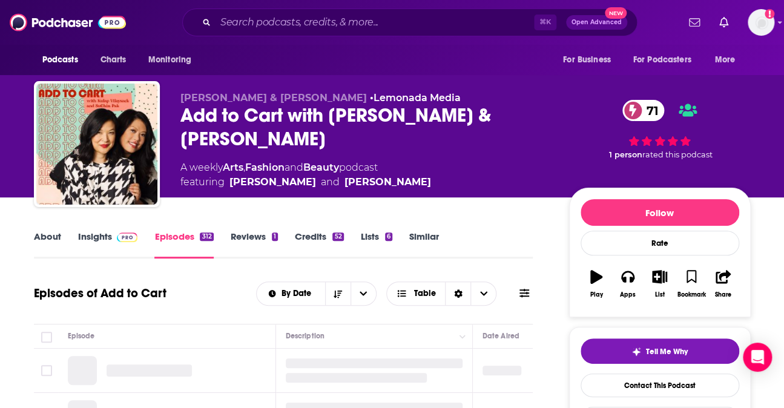
scroll to position [147, 0]
